Goal: Task Accomplishment & Management: Use online tool/utility

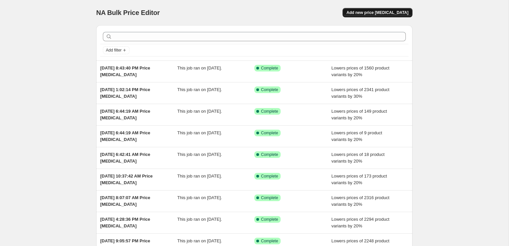
click at [391, 9] on button "Add new price change job" at bounding box center [377, 12] width 70 height 9
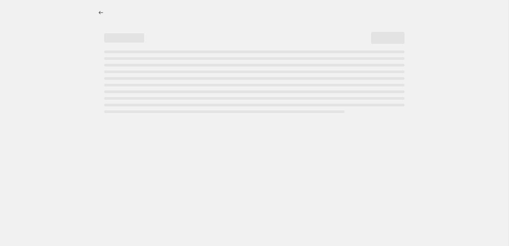
select select "percentage"
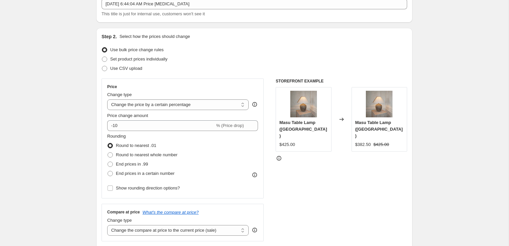
scroll to position [40, 0]
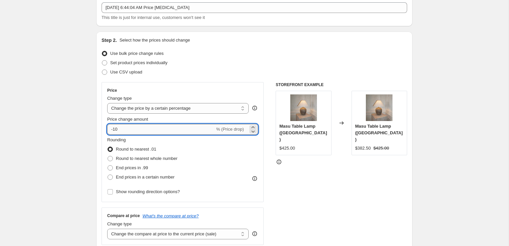
click at [133, 124] on input "-10" at bounding box center [160, 129] width 107 height 11
click at [127, 130] on input "-10" at bounding box center [160, 129] width 107 height 11
type input "-1"
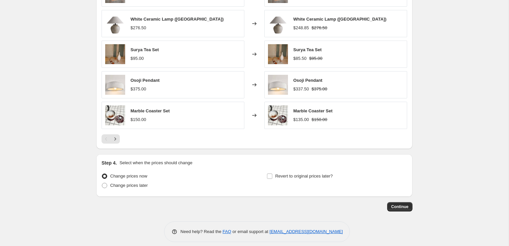
scroll to position [417, 0]
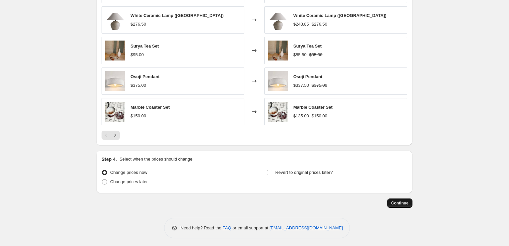
type input "-20"
click at [397, 203] on span "Continue" at bounding box center [399, 203] width 17 height 5
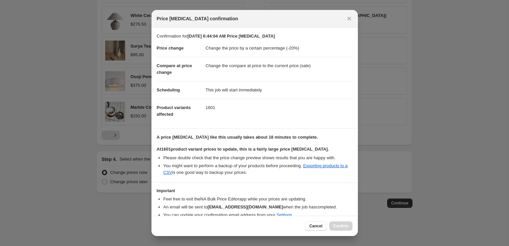
scroll to position [28, 0]
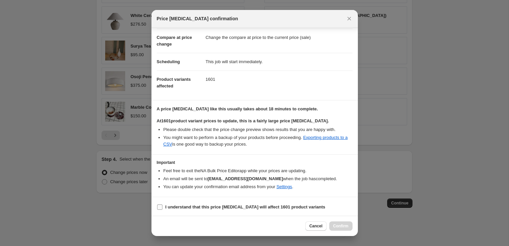
click at [158, 206] on input "I understand that this price change job will affect 1601 product variants" at bounding box center [159, 207] width 5 height 5
checkbox input "true"
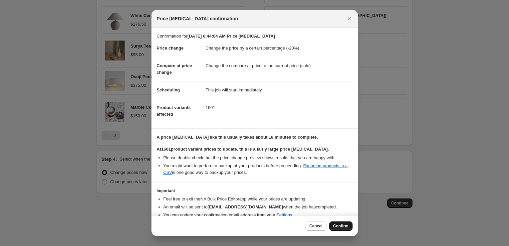
click at [345, 222] on button "Confirm" at bounding box center [340, 226] width 23 height 9
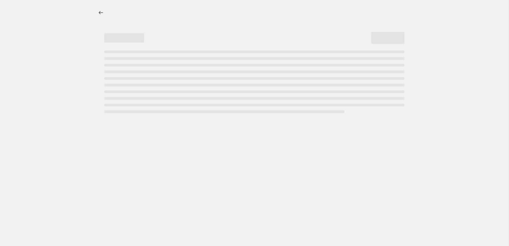
select select "percentage"
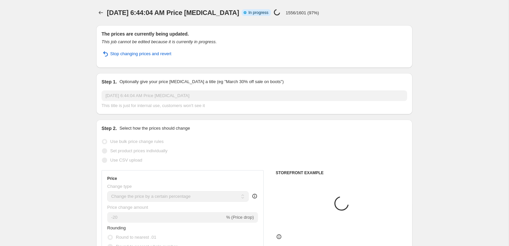
select select "percentage"
